Goal: Task Accomplishment & Management: Manage account settings

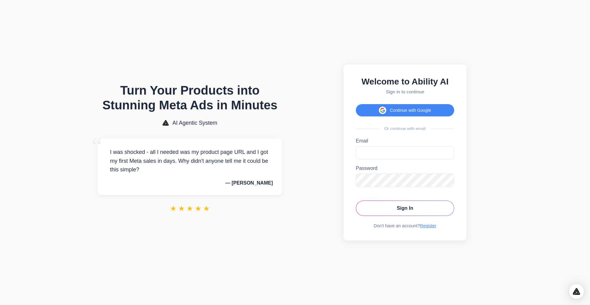
click at [440, 139] on label "Email" at bounding box center [405, 141] width 98 height 6
click at [440, 146] on input "Email" at bounding box center [405, 152] width 98 height 13
click at [420, 148] on input "Email" at bounding box center [405, 152] width 98 height 13
type input "**********"
